Goal: Transaction & Acquisition: Purchase product/service

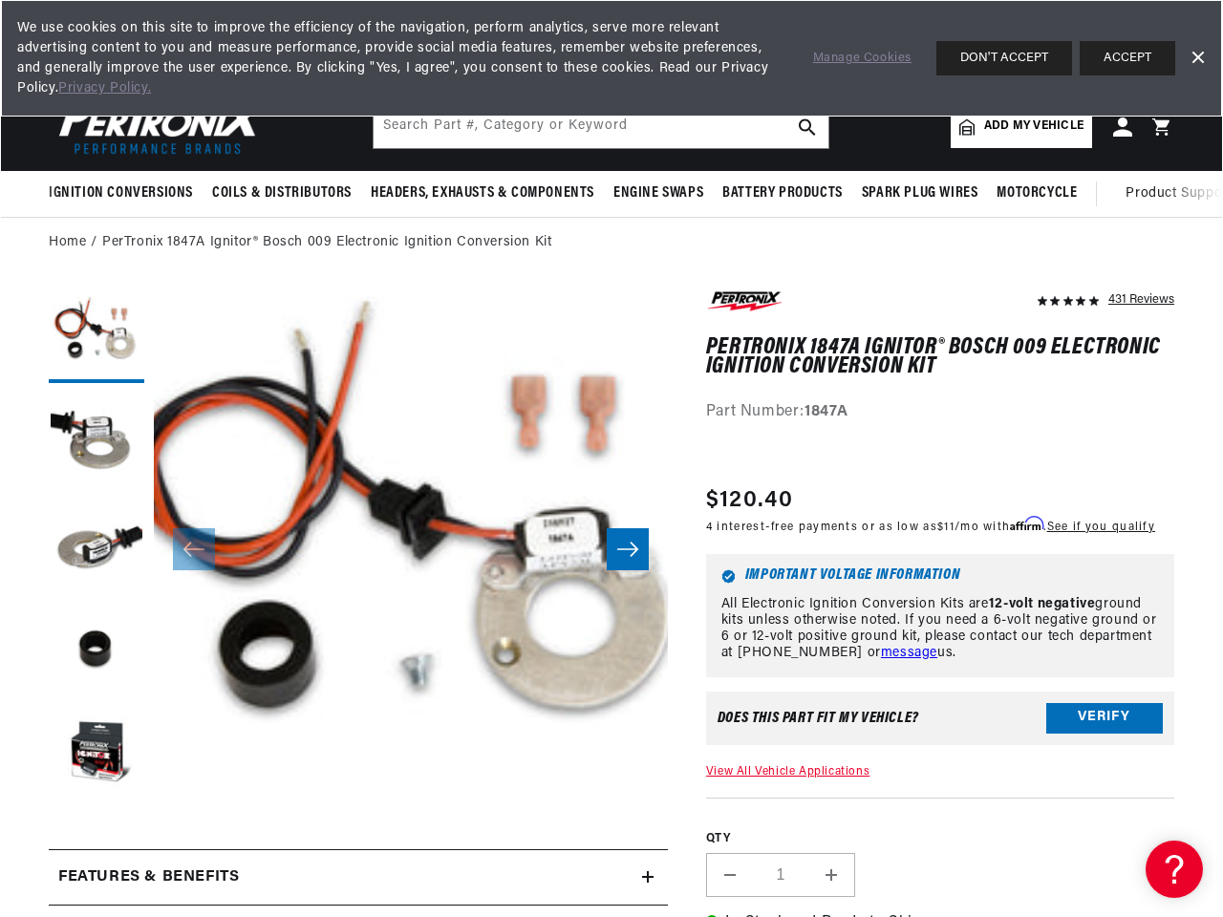
scroll to position [0, 2098]
click at [101, 852] on button "Open media 1 in modal" at bounding box center [101, 852] width 0 height 0
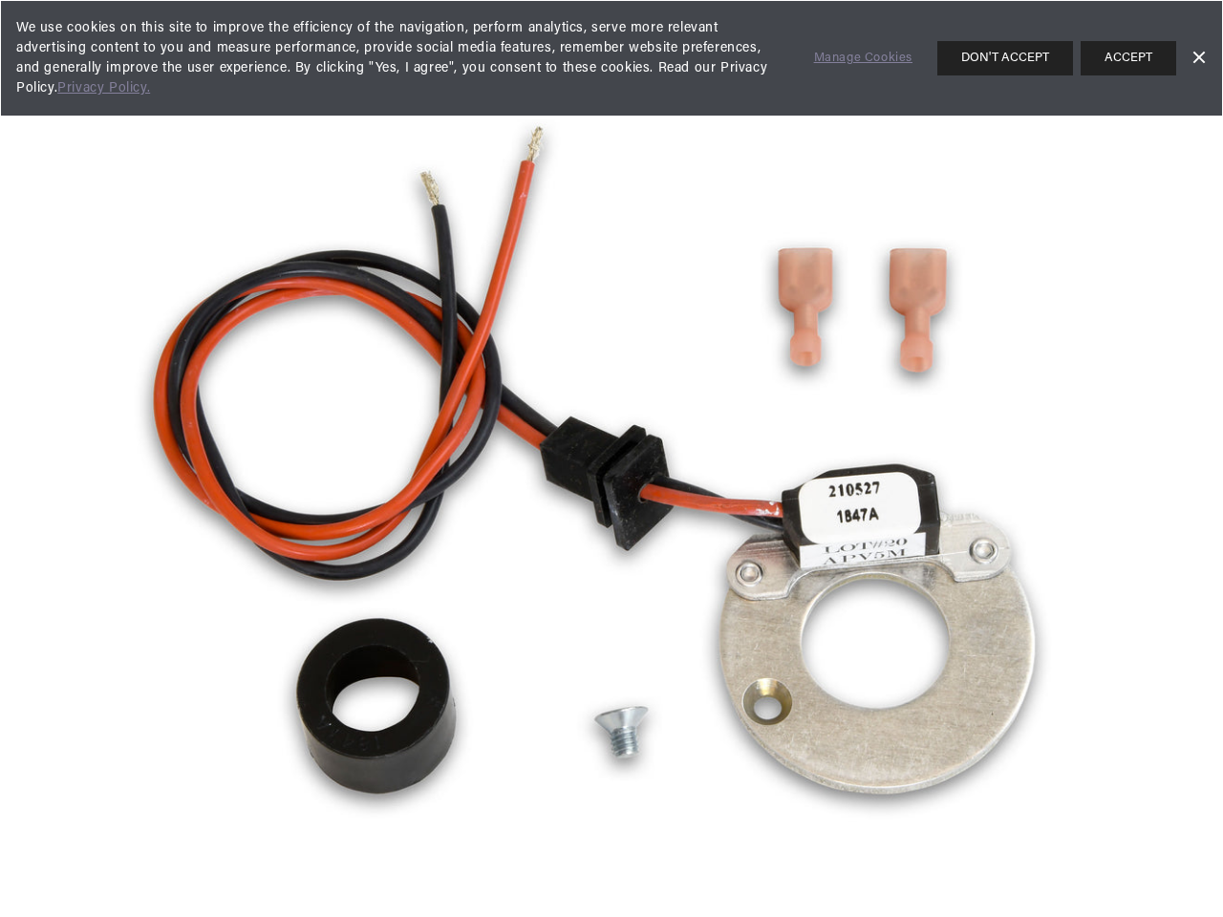
click at [123, 193] on img "Media gallery" at bounding box center [611, 525] width 1013 height 1013
